Goal: Navigation & Orientation: Find specific page/section

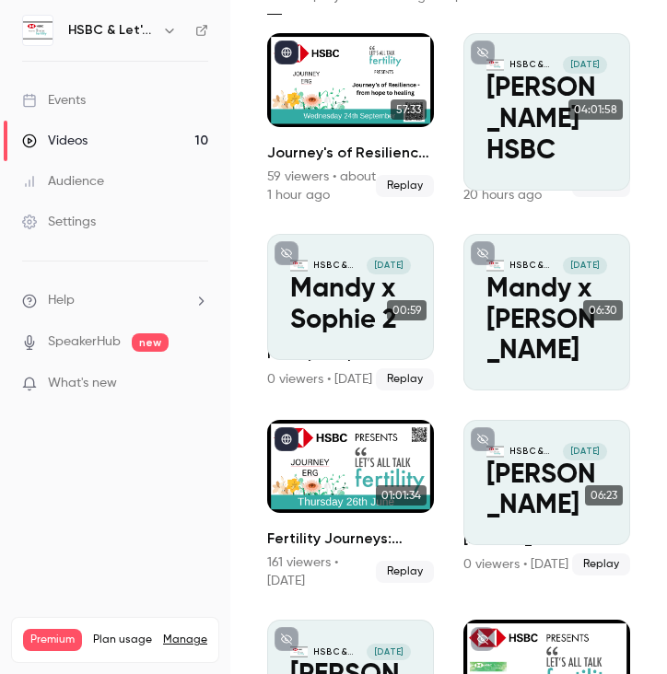
scroll to position [125, 0]
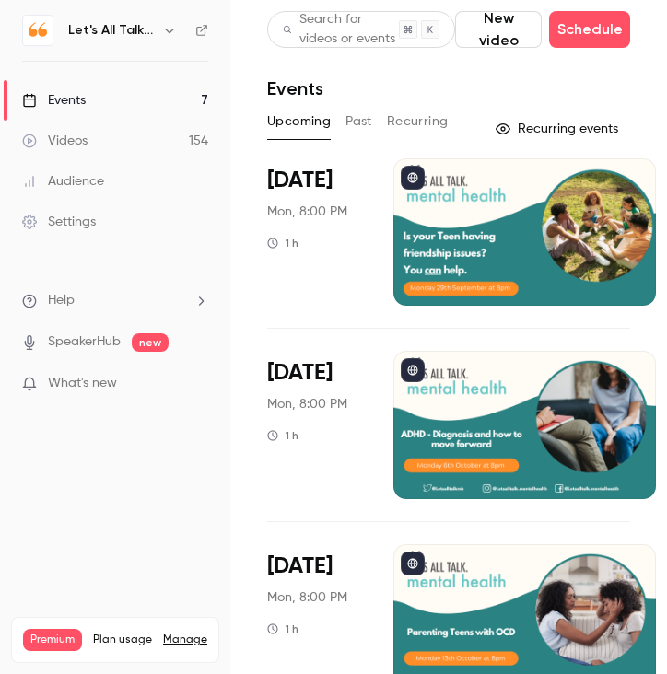
click at [172, 28] on icon "button" at bounding box center [169, 30] width 15 height 15
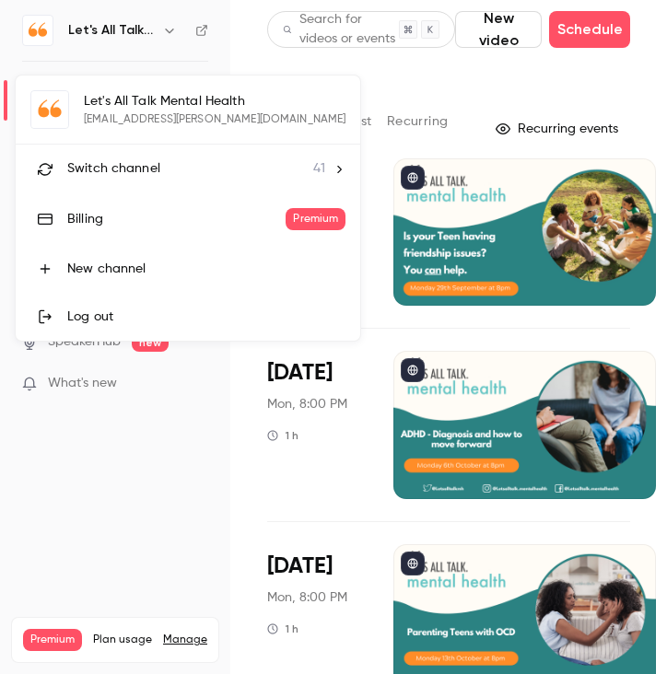
click at [144, 160] on span "Switch channel" at bounding box center [113, 168] width 93 height 19
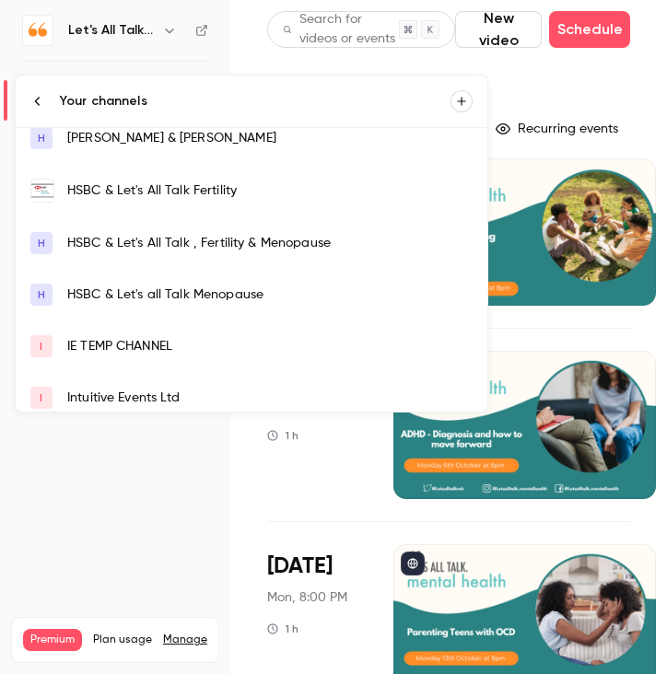
scroll to position [142, 0]
